Goal: Information Seeking & Learning: Learn about a topic

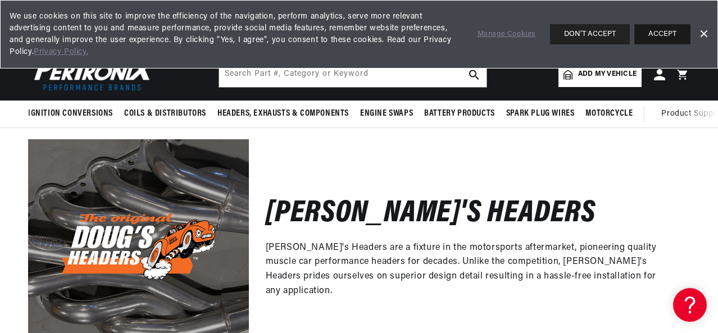
click at [674, 33] on button "ACCEPT" at bounding box center [662, 34] width 56 height 20
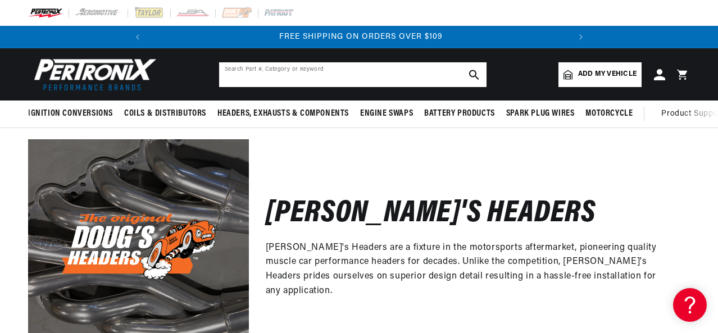
click at [349, 81] on input "text" at bounding box center [352, 74] width 267 height 25
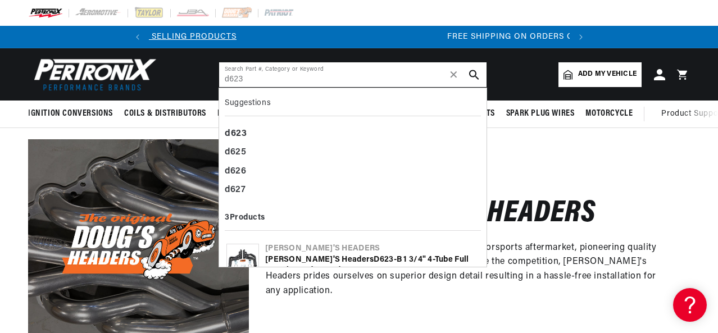
type input "d623"
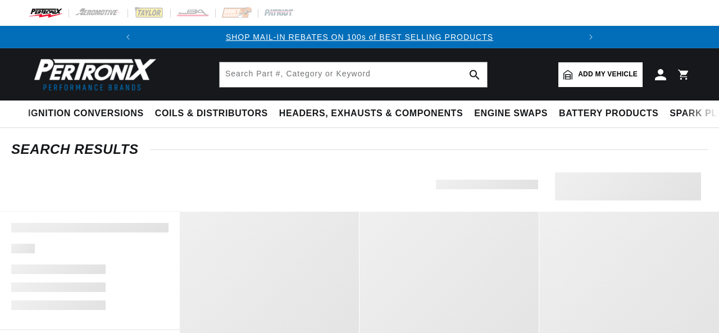
type input "d623"
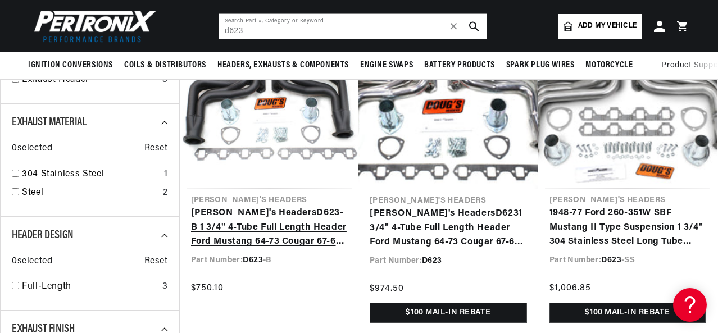
scroll to position [180, 0]
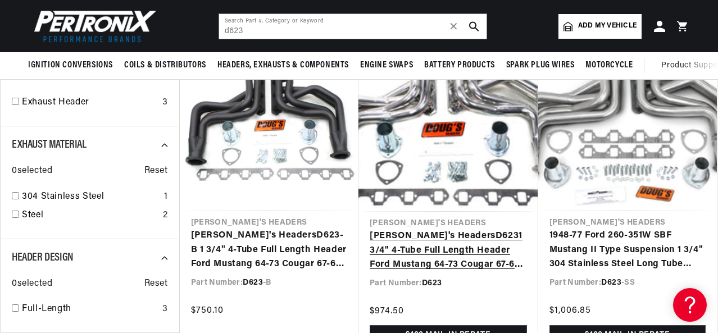
click at [421, 246] on link "Doug's Headers D623 1 3/4" 4-Tube Full Length Header Ford Mustang 64-73 Cougar …" at bounding box center [448, 250] width 157 height 43
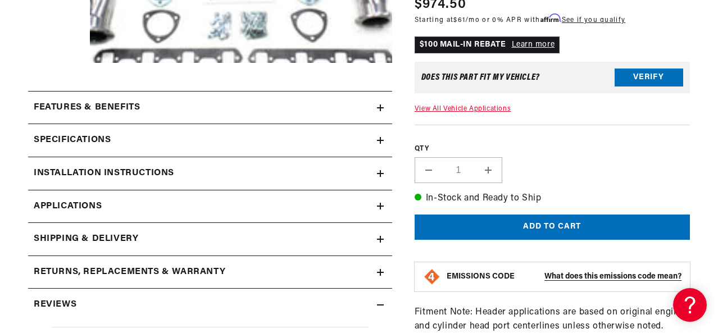
click at [380, 135] on summary "Specifications" at bounding box center [210, 140] width 364 height 33
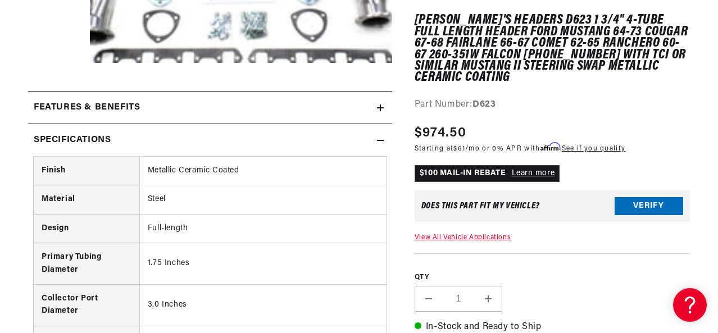
click at [380, 135] on summary "Specifications" at bounding box center [210, 140] width 364 height 33
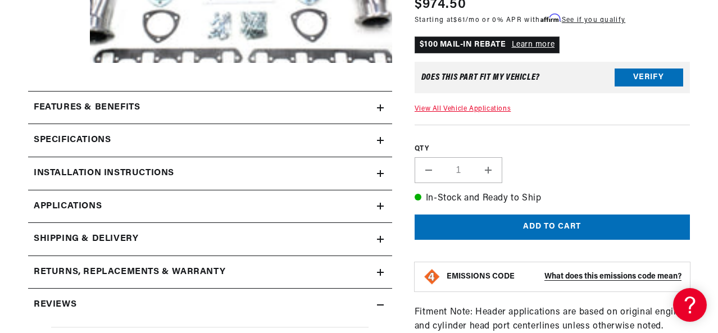
click at [379, 174] on icon at bounding box center [380, 174] width 7 height 0
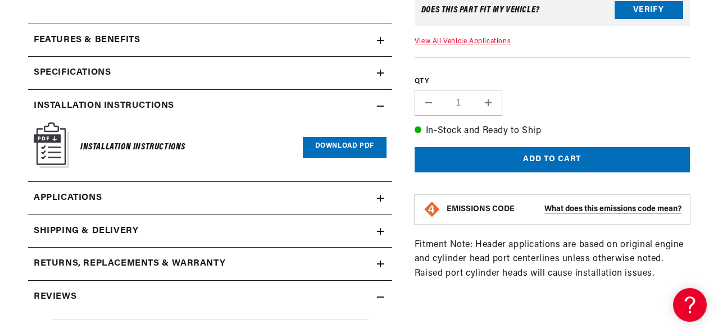
scroll to position [405, 0]
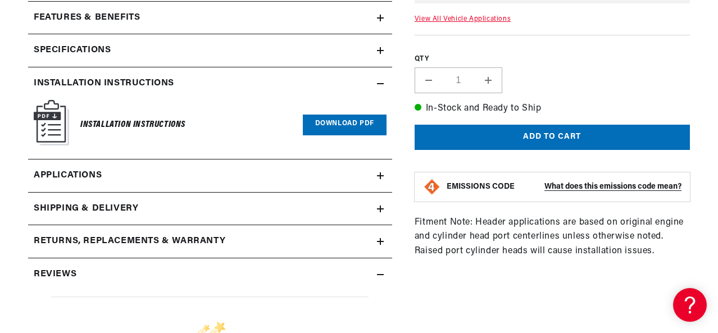
click at [383, 176] on icon at bounding box center [380, 175] width 7 height 7
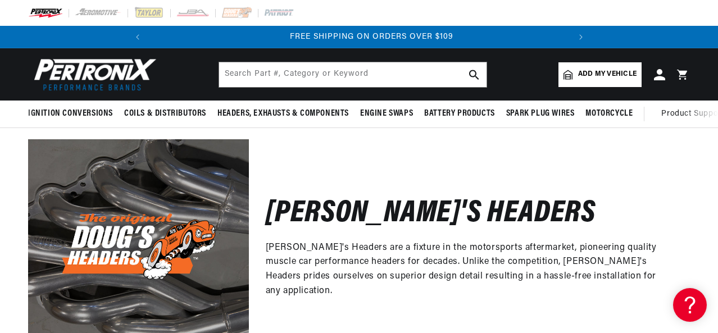
scroll to position [0, 419]
click at [316, 68] on input "text" at bounding box center [352, 74] width 267 height 25
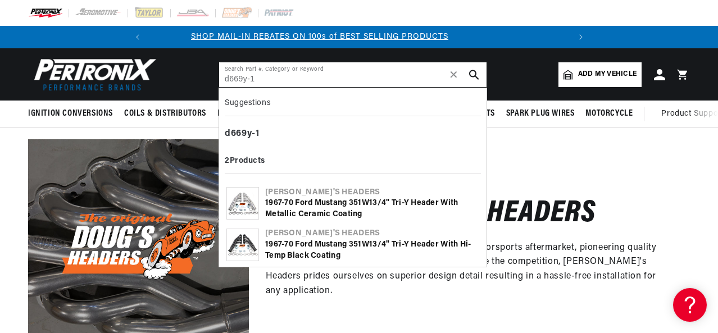
scroll to position [0, 8]
type input "d669y-1"
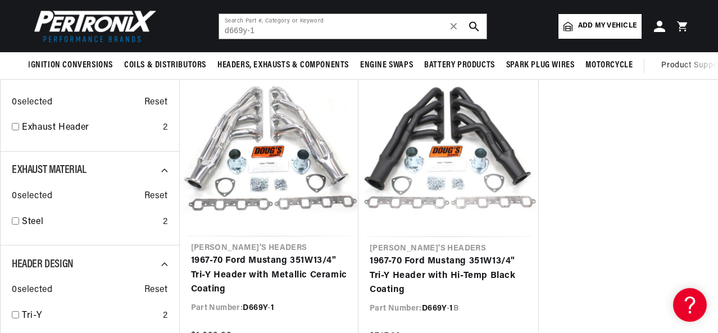
scroll to position [157, 0]
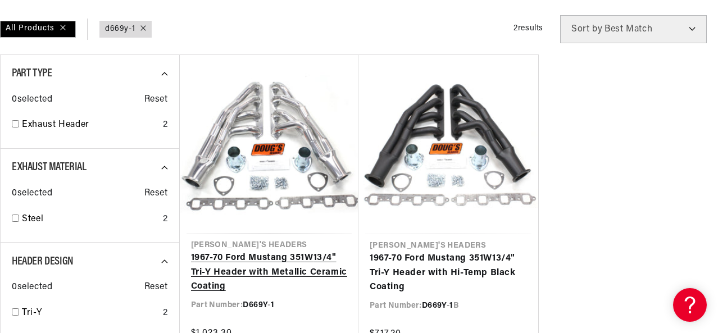
click at [229, 260] on link "1 967-70 Ford Mustang 35 1 W 1 3/4" Tri-Y Header with Metallic Ceramic Coating" at bounding box center [269, 272] width 157 height 43
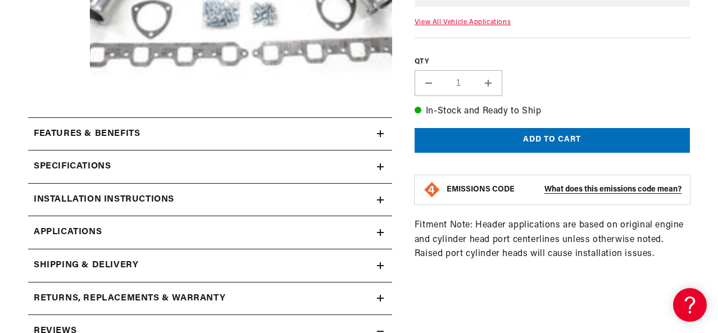
click at [382, 237] on link "Applications" at bounding box center [210, 232] width 364 height 33
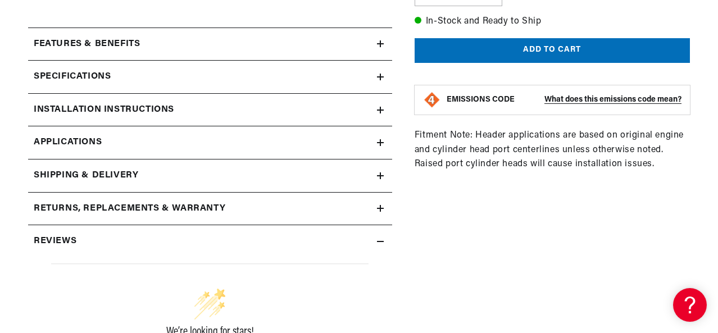
scroll to position [0, 419]
drag, startPoint x: 717, startPoint y: 57, endPoint x: 719, endPoint y: 30, distance: 27.0
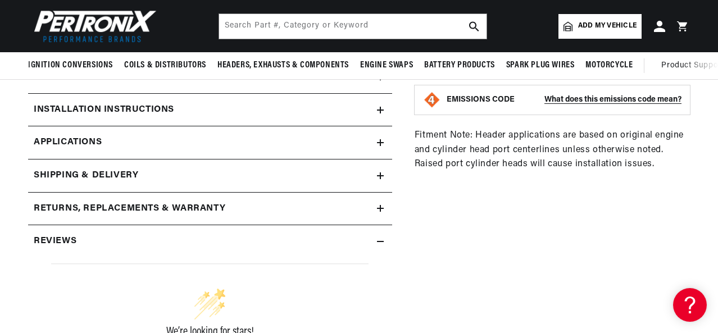
scroll to position [180, 0]
